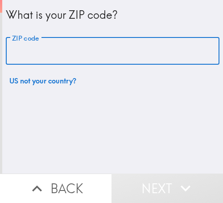
click at [75, 57] on input "ZIP code" at bounding box center [113, 52] width 214 height 28
paste input "33611"
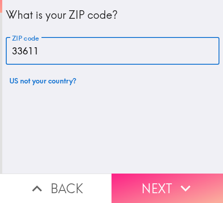
type input "33611"
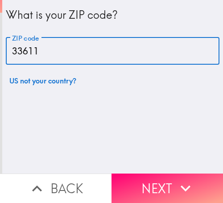
click at [136, 174] on button "Next" at bounding box center [168, 188] width 112 height 29
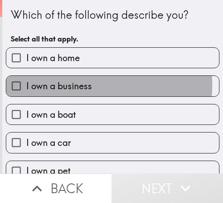
click at [73, 84] on span "I own a business" at bounding box center [59, 86] width 66 height 13
click at [26, 84] on input "I own a business" at bounding box center [16, 86] width 20 height 20
checkbox input "true"
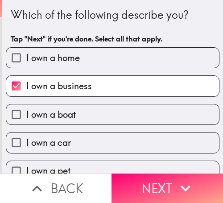
drag, startPoint x: 174, startPoint y: 174, endPoint x: 176, endPoint y: 167, distance: 7.4
click at [176, 179] on icon "button" at bounding box center [186, 189] width 20 height 20
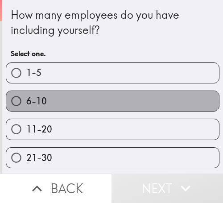
click at [108, 103] on label "6-10" at bounding box center [112, 101] width 213 height 20
click at [26, 103] on input "6-10" at bounding box center [16, 101] width 20 height 20
radio input "true"
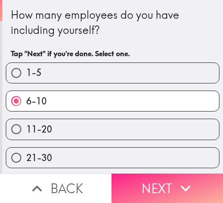
click at [151, 177] on button "Next" at bounding box center [168, 188] width 112 height 29
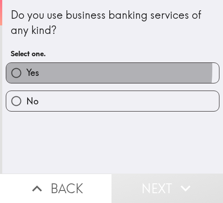
click at [37, 69] on label "Yes" at bounding box center [112, 73] width 213 height 20
click at [26, 69] on input "Yes" at bounding box center [16, 73] width 20 height 20
radio input "true"
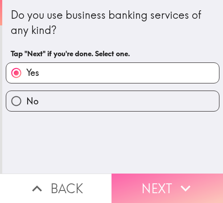
click at [147, 174] on button "Next" at bounding box center [168, 188] width 112 height 29
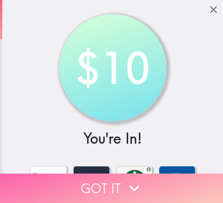
click at [86, 174] on button "Got it" at bounding box center [111, 188] width 223 height 29
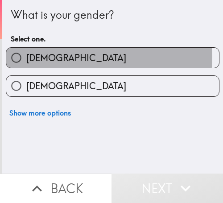
click at [87, 57] on label "[DEMOGRAPHIC_DATA]" at bounding box center [112, 58] width 213 height 20
click at [26, 57] on input "[DEMOGRAPHIC_DATA]" at bounding box center [16, 58] width 20 height 20
radio input "true"
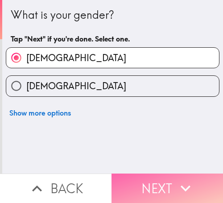
click at [170, 176] on button "Next" at bounding box center [168, 188] width 112 height 29
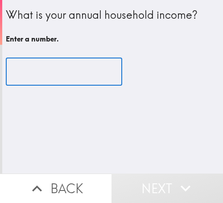
click at [74, 67] on input "number" at bounding box center [64, 72] width 117 height 28
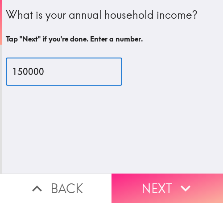
type input "150000"
drag, startPoint x: 156, startPoint y: 178, endPoint x: 172, endPoint y: 178, distance: 15.6
click at [156, 178] on button "Next" at bounding box center [168, 188] width 112 height 29
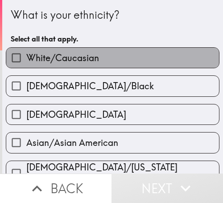
drag, startPoint x: 128, startPoint y: 54, endPoint x: 155, endPoint y: 61, distance: 27.3
click at [129, 55] on label "White/Caucasian" at bounding box center [112, 58] width 213 height 20
click at [26, 55] on input "White/Caucasian" at bounding box center [16, 58] width 20 height 20
checkbox input "true"
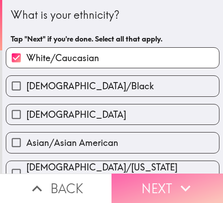
drag, startPoint x: 173, startPoint y: 172, endPoint x: 219, endPoint y: 180, distance: 47.1
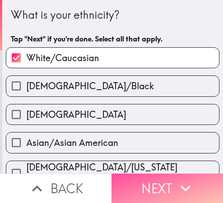
click at [176, 179] on icon "button" at bounding box center [186, 189] width 20 height 20
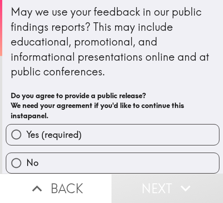
scroll to position [11, 0]
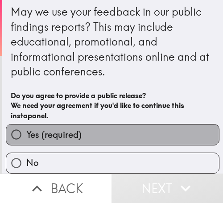
click at [109, 125] on label "Yes (required)" at bounding box center [112, 135] width 213 height 20
click at [26, 125] on input "Yes (required)" at bounding box center [16, 135] width 20 height 20
radio input "true"
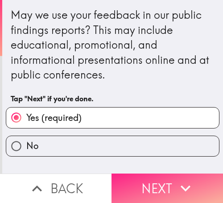
click at [187, 179] on icon "button" at bounding box center [186, 189] width 20 height 20
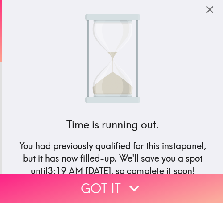
drag, startPoint x: 127, startPoint y: 174, endPoint x: 184, endPoint y: 174, distance: 56.3
click at [127, 179] on icon "button" at bounding box center [135, 189] width 20 height 20
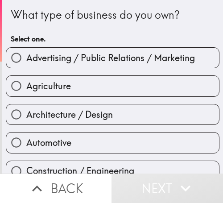
drag, startPoint x: 143, startPoint y: 55, endPoint x: 149, endPoint y: 55, distance: 5.8
click at [144, 55] on span "Advertising / Public Relations / Marketing" at bounding box center [110, 58] width 169 height 13
click at [26, 55] on input "Advertising / Public Relations / Marketing" at bounding box center [16, 58] width 20 height 20
radio input "true"
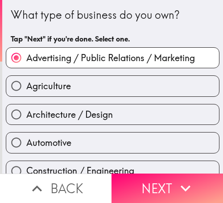
drag, startPoint x: 186, startPoint y: 171, endPoint x: 221, endPoint y: 180, distance: 36.0
click at [185, 179] on icon "button" at bounding box center [186, 189] width 20 height 20
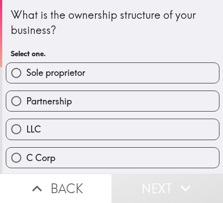
click at [122, 74] on label "Sole proprietor" at bounding box center [112, 73] width 213 height 20
click at [26, 74] on input "Sole proprietor" at bounding box center [16, 73] width 20 height 20
radio input "true"
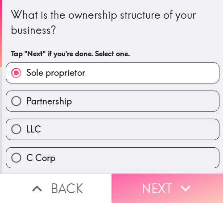
click at [158, 178] on button "Next" at bounding box center [168, 188] width 112 height 29
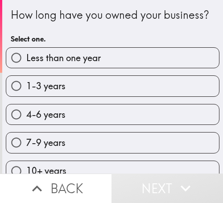
drag, startPoint x: 153, startPoint y: 126, endPoint x: 222, endPoint y: 127, distance: 68.8
click at [163, 125] on label "4-6 years" at bounding box center [112, 115] width 213 height 20
click at [26, 125] on input "4-6 years" at bounding box center [16, 115] width 20 height 20
radio input "true"
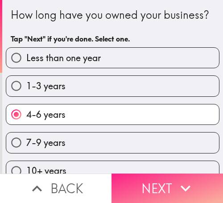
drag, startPoint x: 147, startPoint y: 182, endPoint x: 209, endPoint y: 185, distance: 61.3
click at [152, 181] on button "Next" at bounding box center [168, 188] width 112 height 29
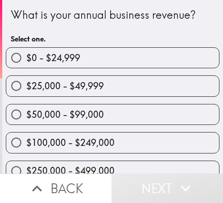
drag, startPoint x: 165, startPoint y: 84, endPoint x: 184, endPoint y: 84, distance: 18.8
click at [167, 84] on label "$25,000 - $49,999" at bounding box center [112, 86] width 213 height 20
click at [26, 84] on input "$25,000 - $49,999" at bounding box center [16, 86] width 20 height 20
radio input "true"
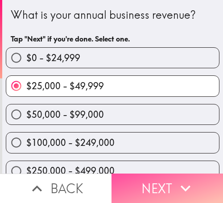
drag, startPoint x: 175, startPoint y: 175, endPoint x: 217, endPoint y: 180, distance: 41.9
click at [185, 179] on icon "button" at bounding box center [186, 189] width 20 height 20
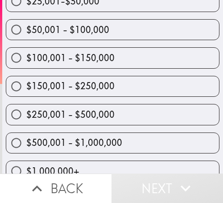
scroll to position [187, 0]
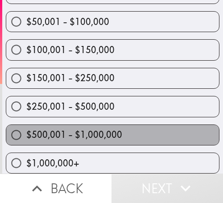
drag, startPoint x: 171, startPoint y: 126, endPoint x: 220, endPoint y: 130, distance: 49.7
click at [184, 129] on label "$500,001 - $1,000,000" at bounding box center [112, 135] width 213 height 20
click at [26, 129] on input "$500,001 - $1,000,000" at bounding box center [16, 135] width 20 height 20
radio input "true"
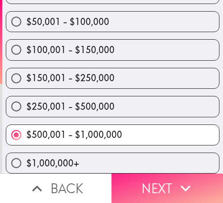
click at [190, 179] on icon "button" at bounding box center [186, 189] width 20 height 20
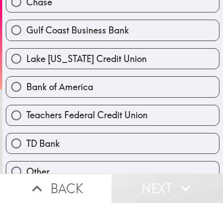
scroll to position [347, 0]
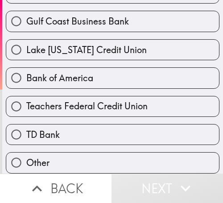
click at [91, 73] on label "Bank of America" at bounding box center [112, 78] width 213 height 20
click at [26, 73] on input "Bank of America" at bounding box center [16, 78] width 20 height 20
radio input "true"
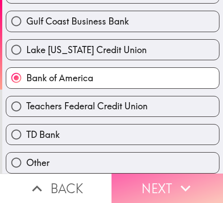
drag, startPoint x: 190, startPoint y: 172, endPoint x: 194, endPoint y: 174, distance: 5.2
click at [190, 179] on icon "button" at bounding box center [186, 189] width 20 height 20
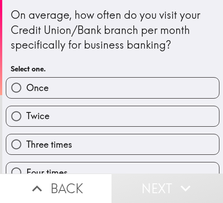
click at [167, 83] on label "Once" at bounding box center [112, 88] width 213 height 20
click at [26, 83] on input "Once" at bounding box center [16, 88] width 20 height 20
radio input "true"
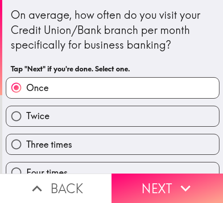
drag, startPoint x: 171, startPoint y: 179, endPoint x: 216, endPoint y: 185, distance: 45.5
click at [171, 179] on button "Next" at bounding box center [168, 188] width 112 height 29
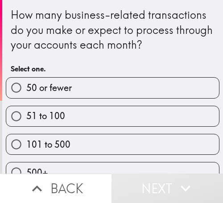
drag, startPoint x: 189, startPoint y: 118, endPoint x: 213, endPoint y: 123, distance: 24.7
click at [189, 118] on label "51 to 100" at bounding box center [112, 116] width 213 height 20
click at [26, 118] on input "51 to 100" at bounding box center [16, 116] width 20 height 20
radio input "true"
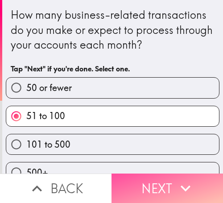
drag, startPoint x: 189, startPoint y: 169, endPoint x: 218, endPoint y: 177, distance: 30.0
click at [189, 174] on button "Next" at bounding box center [168, 188] width 112 height 29
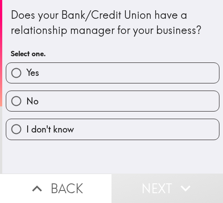
drag, startPoint x: 177, startPoint y: 67, endPoint x: 219, endPoint y: 70, distance: 42.1
click at [183, 69] on label "Yes" at bounding box center [112, 73] width 213 height 20
click at [26, 69] on input "Yes" at bounding box center [16, 73] width 20 height 20
radio input "true"
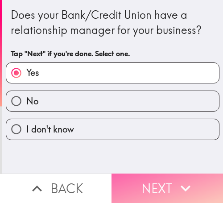
drag, startPoint x: 157, startPoint y: 171, endPoint x: 186, endPoint y: 178, distance: 30.4
click at [158, 174] on button "Next" at bounding box center [168, 188] width 112 height 29
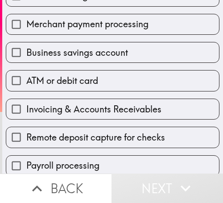
scroll to position [134, 0]
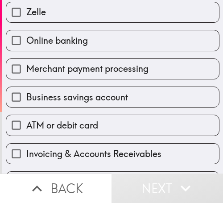
click at [49, 44] on span "Online banking" at bounding box center [57, 40] width 62 height 13
click at [26, 44] on input "Online banking" at bounding box center [16, 40] width 20 height 20
checkbox input "true"
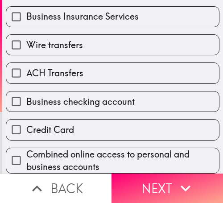
scroll to position [392, 0]
click at [94, 120] on label "Credit Card" at bounding box center [112, 130] width 213 height 20
click at [26, 120] on input "Credit Card" at bounding box center [16, 130] width 20 height 20
checkbox input "true"
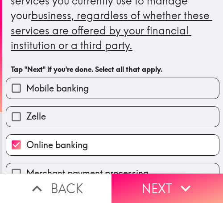
scroll to position [0, 0]
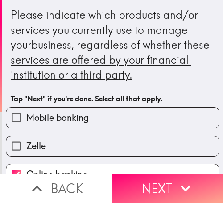
click at [114, 118] on label "Mobile banking" at bounding box center [112, 118] width 213 height 20
click at [26, 118] on input "Mobile banking" at bounding box center [16, 118] width 20 height 20
checkbox input "true"
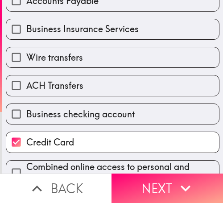
scroll to position [392, 0]
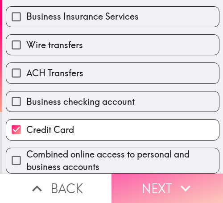
click at [144, 182] on button "Next" at bounding box center [168, 188] width 112 height 29
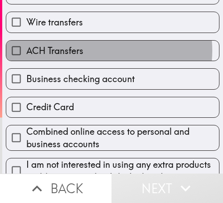
click at [95, 51] on label "ACH Transfers" at bounding box center [112, 51] width 213 height 20
click at [26, 51] on input "ACH Transfers" at bounding box center [16, 51] width 20 height 20
checkbox input "true"
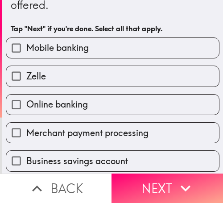
scroll to position [21, 0]
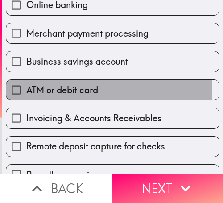
click at [85, 91] on span "ATM or debit card" at bounding box center [62, 90] width 72 height 13
click at [26, 91] on input "ATM or debit card" at bounding box center [16, 90] width 20 height 20
checkbox input "true"
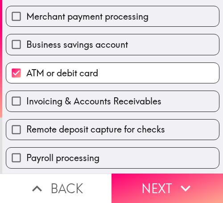
scroll to position [423, 0]
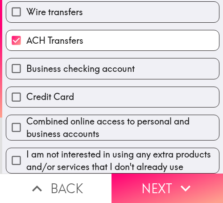
click at [49, 115] on span "Combined online access to personal and business accounts" at bounding box center [122, 127] width 193 height 25
click at [26, 118] on input "Combined online access to personal and business accounts" at bounding box center [16, 128] width 20 height 20
checkbox input "true"
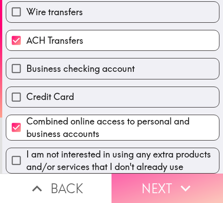
click at [150, 182] on button "Next" at bounding box center [168, 188] width 112 height 29
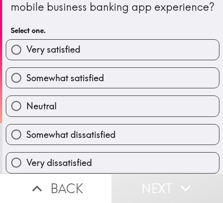
scroll to position [46, 0]
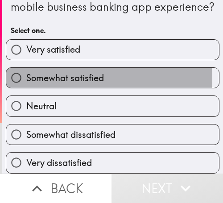
drag, startPoint x: 41, startPoint y: 72, endPoint x: 164, endPoint y: 72, distance: 123.4
click at [46, 72] on span "Somewhat satisfied" at bounding box center [65, 78] width 78 height 13
click at [26, 72] on input "Somewhat satisfied" at bounding box center [16, 78] width 20 height 20
radio input "true"
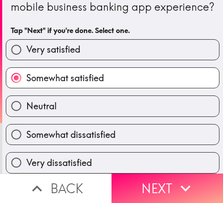
drag, startPoint x: 181, startPoint y: 185, endPoint x: 32, endPoint y: 190, distance: 149.3
click at [177, 184] on icon "button" at bounding box center [186, 189] width 20 height 20
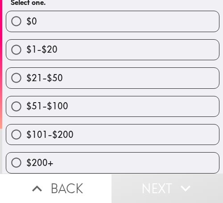
scroll to position [119, 0]
click at [164, 97] on label "$51-$100" at bounding box center [112, 107] width 213 height 20
click at [26, 97] on input "$51-$100" at bounding box center [16, 107] width 20 height 20
radio input "true"
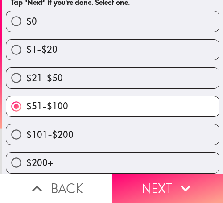
drag, startPoint x: 41, startPoint y: 115, endPoint x: 42, endPoint y: 124, distance: 8.5
click at [41, 117] on div "$101-$200" at bounding box center [109, 131] width 221 height 28
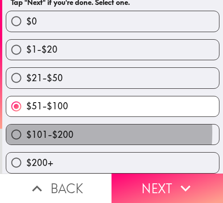
click at [42, 129] on span "$101-$200" at bounding box center [49, 135] width 47 height 13
click at [26, 126] on input "$101-$200" at bounding box center [16, 135] width 20 height 20
radio input "true"
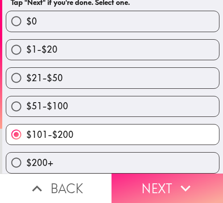
click at [183, 179] on icon "button" at bounding box center [186, 189] width 20 height 20
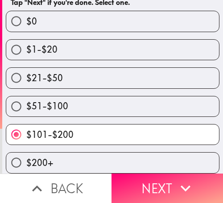
scroll to position [0, 0]
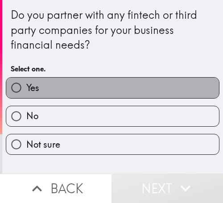
click at [163, 85] on label "Yes" at bounding box center [112, 88] width 213 height 20
click at [26, 85] on input "Yes" at bounding box center [16, 88] width 20 height 20
radio input "true"
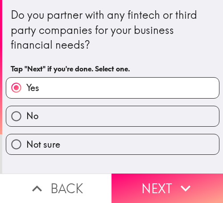
click at [165, 107] on label "No" at bounding box center [112, 116] width 213 height 20
click at [26, 107] on input "No" at bounding box center [16, 116] width 20 height 20
radio input "true"
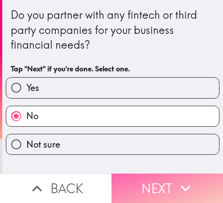
click at [176, 179] on icon "button" at bounding box center [186, 189] width 20 height 20
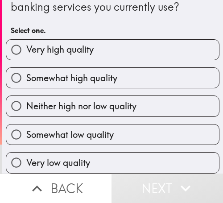
scroll to position [46, 0]
click at [147, 75] on label "Somewhat high quality" at bounding box center [112, 78] width 213 height 20
click at [26, 75] on input "Somewhat high quality" at bounding box center [16, 78] width 20 height 20
radio input "true"
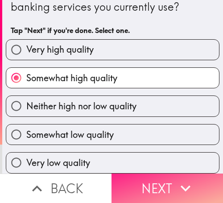
click at [190, 179] on icon "button" at bounding box center [186, 189] width 20 height 20
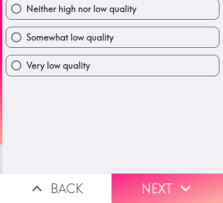
scroll to position [0, 0]
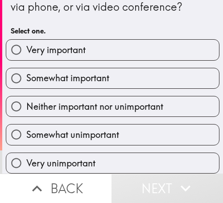
scroll to position [45, 0]
drag, startPoint x: 166, startPoint y: 67, endPoint x: 174, endPoint y: 81, distance: 16.8
click at [166, 68] on label "Somewhat important" at bounding box center [112, 78] width 213 height 20
click at [26, 68] on input "Somewhat important" at bounding box center [16, 78] width 20 height 20
radio input "true"
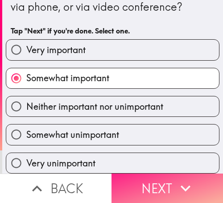
click at [160, 174] on button "Next" at bounding box center [168, 188] width 112 height 29
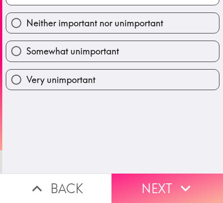
scroll to position [0, 0]
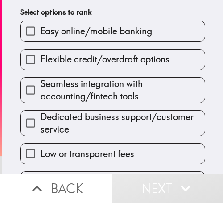
scroll to position [89, 0]
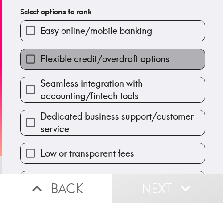
click at [129, 68] on label "Flexible credit/overdraft options" at bounding box center [113, 59] width 185 height 20
click at [41, 68] on input "Flexible credit/overdraft options" at bounding box center [31, 59] width 20 height 20
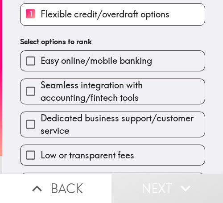
click at [102, 97] on span "Seamless integration with accounting/fintech tools" at bounding box center [123, 91] width 164 height 25
click at [41, 97] on input "Seamless integration with accounting/fintech tools" at bounding box center [31, 91] width 20 height 20
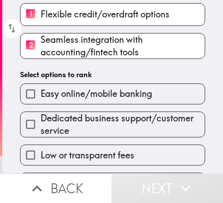
click at [34, 127] on input "Dedicated business support/customer service" at bounding box center [31, 124] width 20 height 20
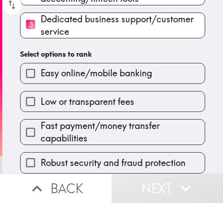
scroll to position [151, 0]
drag, startPoint x: 61, startPoint y: 97, endPoint x: 67, endPoint y: 111, distance: 15.6
click at [61, 97] on span "Low or transparent fees" at bounding box center [88, 102] width 94 height 13
click at [41, 97] on input "Low or transparent fees" at bounding box center [31, 102] width 20 height 20
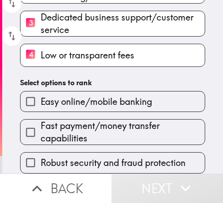
click at [70, 125] on span "Fast payment/money transfer capabilities" at bounding box center [123, 132] width 164 height 25
click at [41, 125] on input "Fast payment/money transfer capabilities" at bounding box center [31, 132] width 20 height 20
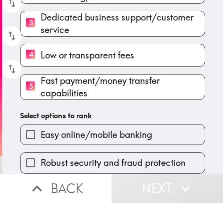
scroll to position [152, 0]
click at [53, 145] on div "Robust security and fraud protection" at bounding box center [109, 159] width 193 height 28
click at [47, 129] on span "Easy online/mobile banking" at bounding box center [97, 135] width 112 height 13
click at [41, 125] on input "Easy online/mobile banking" at bounding box center [31, 135] width 20 height 20
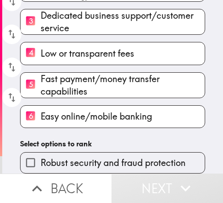
click at [33, 154] on input "Robust security and fraud protection" at bounding box center [31, 163] width 20 height 20
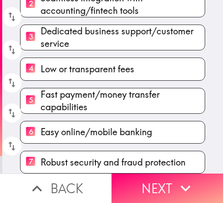
scroll to position [149, 0]
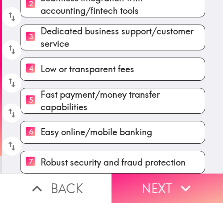
click at [160, 184] on button "Next" at bounding box center [168, 188] width 112 height 29
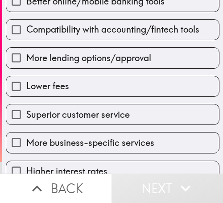
scroll to position [87, 0]
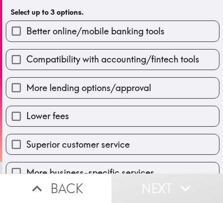
click at [48, 62] on span "Compatibility with accounting/fintech tools" at bounding box center [112, 59] width 173 height 13
click at [26, 62] on input "Compatibility with accounting/fintech tools" at bounding box center [16, 60] width 20 height 20
checkbox input "true"
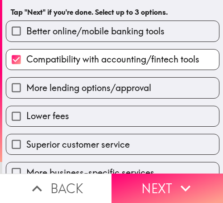
click at [74, 85] on span "More lending options/approval" at bounding box center [88, 88] width 125 height 13
click at [26, 85] on input "More lending options/approval" at bounding box center [16, 88] width 20 height 20
checkbox input "true"
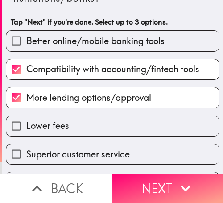
scroll to position [72, 0]
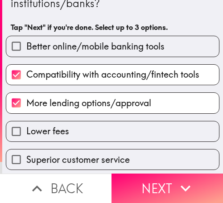
click at [62, 48] on span "Better online/mobile banking tools" at bounding box center [95, 46] width 139 height 13
click at [26, 48] on input "Better online/mobile banking tools" at bounding box center [16, 46] width 20 height 20
checkbox input "true"
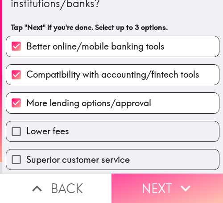
click at [152, 180] on button "Next" at bounding box center [168, 188] width 112 height 29
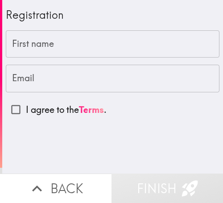
click at [46, 51] on input "First name" at bounding box center [113, 44] width 214 height 28
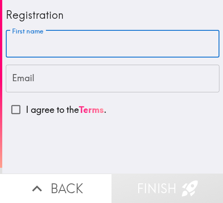
paste input "[PERSON_NAME]"
type input "[PERSON_NAME]"
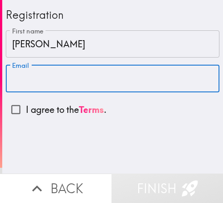
click at [54, 81] on input "Email" at bounding box center [113, 79] width 214 height 28
paste input "[EMAIL_ADDRESS][DOMAIN_NAME]"
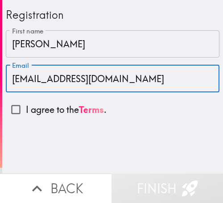
type input "[EMAIL_ADDRESS][DOMAIN_NAME]"
click at [17, 109] on input "I agree to the Terms ." at bounding box center [16, 110] width 20 height 20
checkbox input "true"
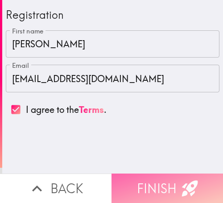
click at [131, 183] on button "Finish" at bounding box center [168, 188] width 112 height 29
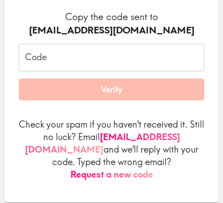
scroll to position [141, 0]
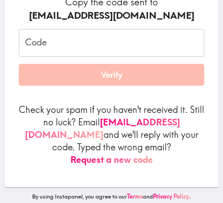
click at [54, 47] on input "Code" at bounding box center [112, 43] width 186 height 28
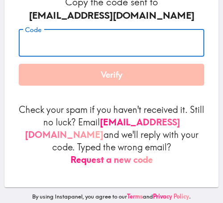
paste input "499_Bjy_eH8"
type input "499_Bjy_eH8"
click at [86, 76] on button "Verify" at bounding box center [112, 75] width 186 height 22
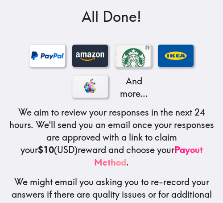
scroll to position [210, 0]
